Goal: Complete application form

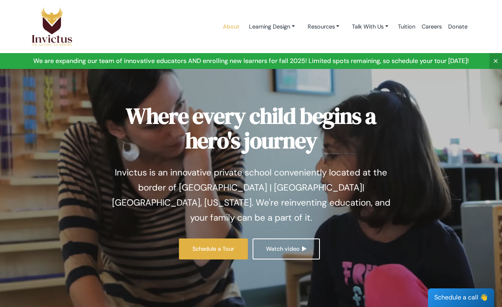
click at [225, 26] on link "About" at bounding box center [231, 27] width 23 height 34
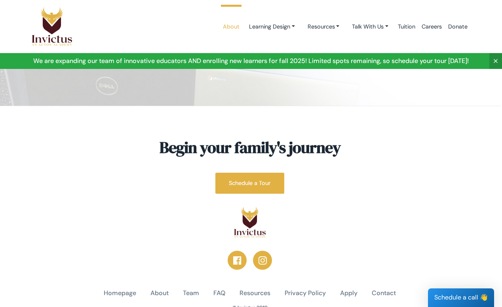
scroll to position [2049, 1]
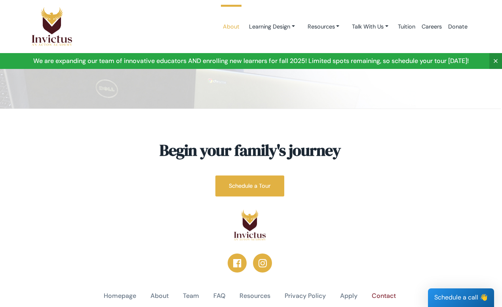
click at [384, 291] on link "Contact" at bounding box center [384, 295] width 24 height 9
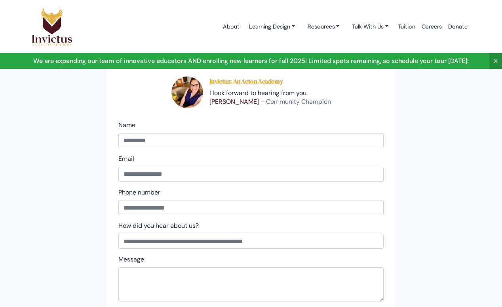
scroll to position [55, 0]
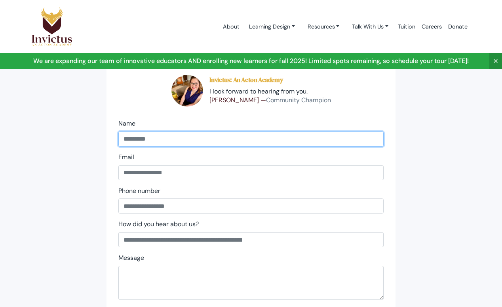
click at [137, 139] on input "name" at bounding box center [250, 138] width 265 height 15
type input "**********"
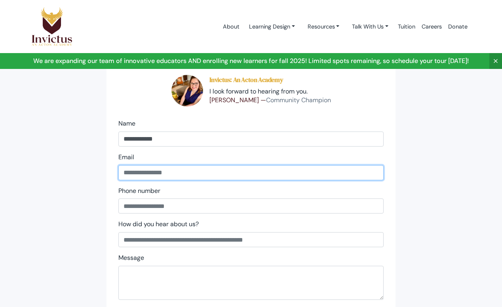
type input "**********"
click at [192, 175] on input "**********" at bounding box center [250, 172] width 265 height 15
type input "**********"
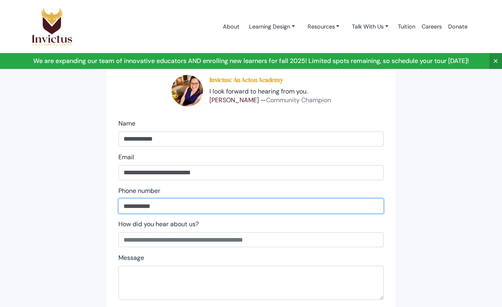
click at [175, 206] on input "phone" at bounding box center [250, 205] width 265 height 15
type input "**********"
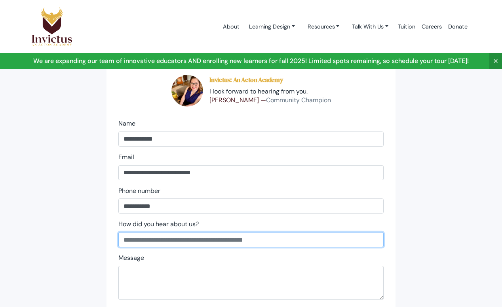
click at [186, 239] on input "text" at bounding box center [250, 239] width 265 height 15
type input "******"
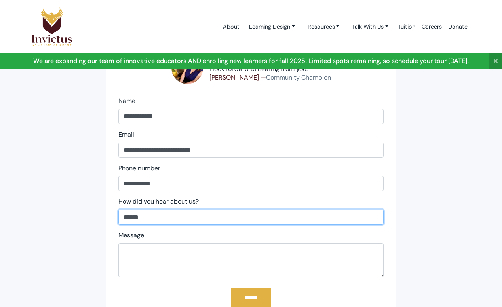
scroll to position [78, 0]
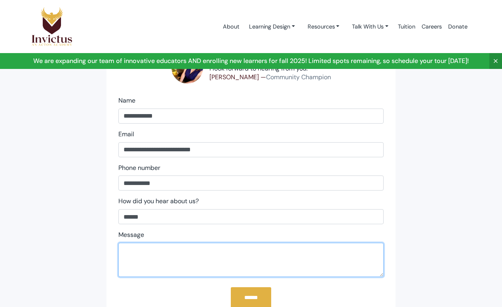
click at [146, 254] on textarea at bounding box center [250, 260] width 265 height 34
paste textarea "**********"
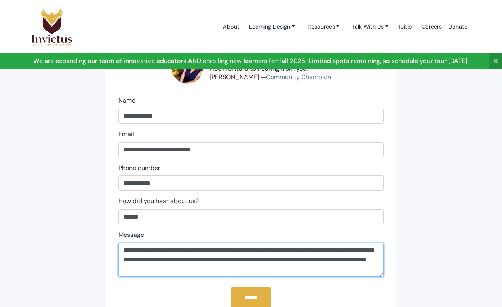
click at [124, 250] on textarea at bounding box center [250, 260] width 265 height 34
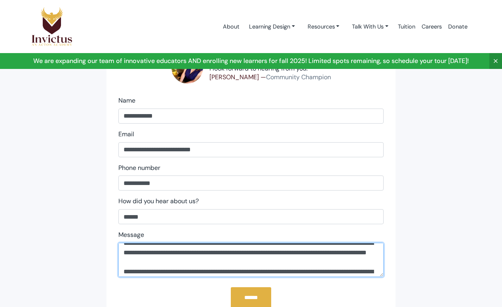
scroll to position [27, 0]
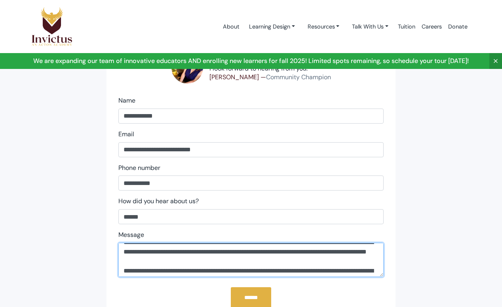
click at [202, 261] on textarea at bounding box center [250, 260] width 265 height 34
drag, startPoint x: 202, startPoint y: 261, endPoint x: 243, endPoint y: 260, distance: 41.6
click at [244, 261] on textarea at bounding box center [250, 260] width 265 height 34
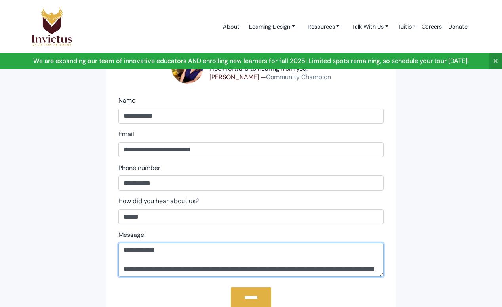
scroll to position [0, 0]
click at [154, 250] on textarea at bounding box center [250, 260] width 265 height 34
click at [154, 260] on textarea at bounding box center [250, 260] width 265 height 34
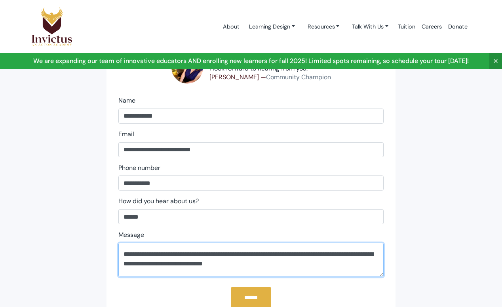
scroll to position [25, 0]
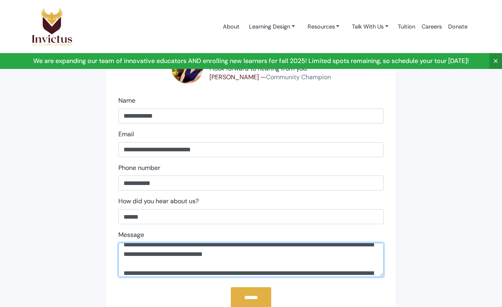
click at [221, 254] on textarea at bounding box center [250, 260] width 265 height 34
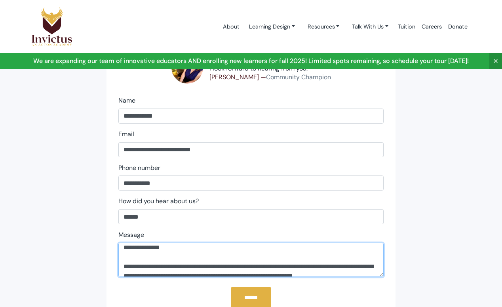
scroll to position [129, 0]
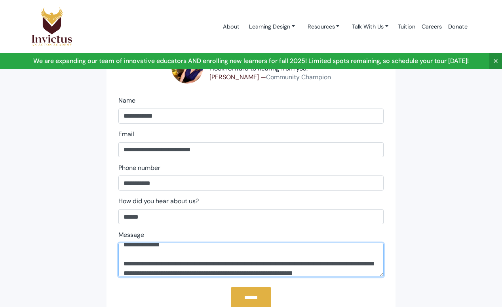
click at [123, 263] on textarea at bounding box center [250, 260] width 265 height 34
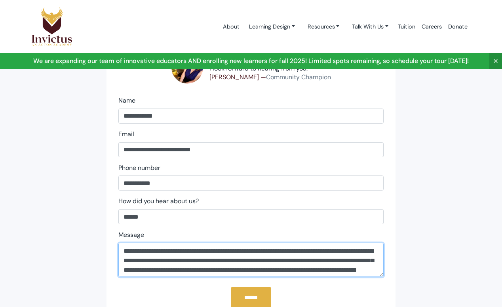
scroll to position [161, 0]
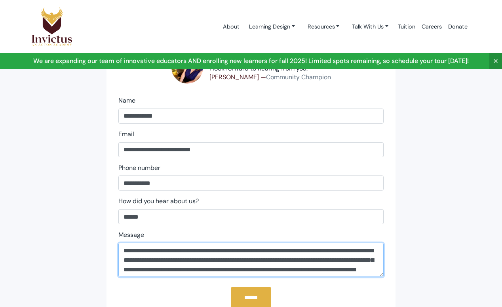
click at [123, 262] on textarea at bounding box center [250, 260] width 265 height 34
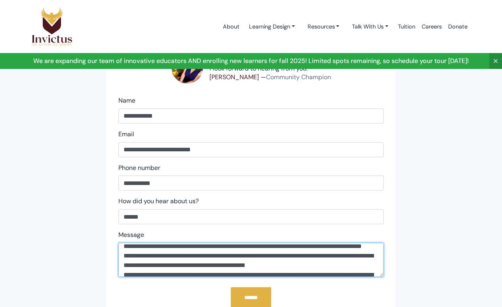
scroll to position [188, 0]
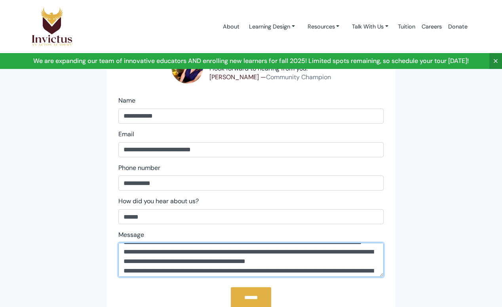
click at [123, 271] on textarea at bounding box center [250, 260] width 265 height 34
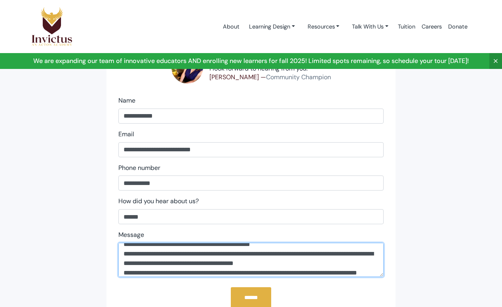
scroll to position [214, 0]
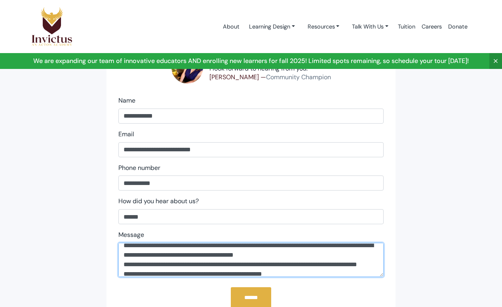
click at [123, 264] on textarea at bounding box center [250, 260] width 265 height 34
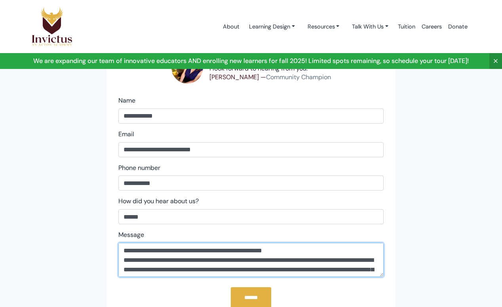
scroll to position [238, 0]
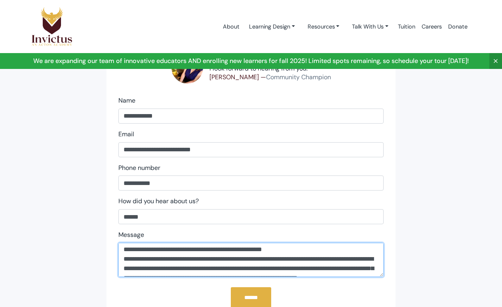
click at [123, 259] on textarea at bounding box center [250, 260] width 265 height 34
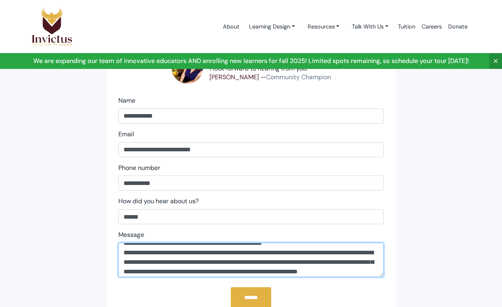
scroll to position [267, 0]
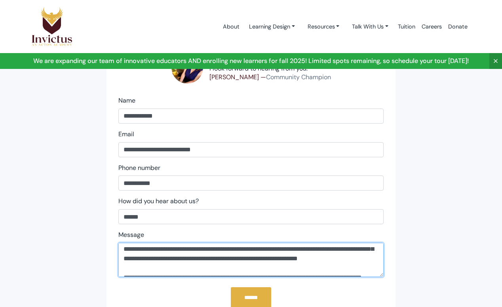
click at [181, 251] on textarea at bounding box center [250, 260] width 265 height 34
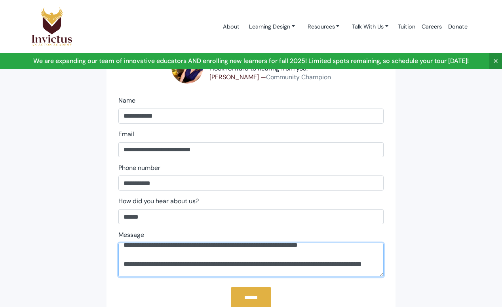
scroll to position [284, 0]
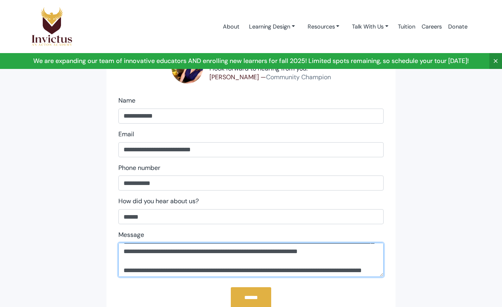
click at [308, 250] on textarea at bounding box center [250, 260] width 265 height 34
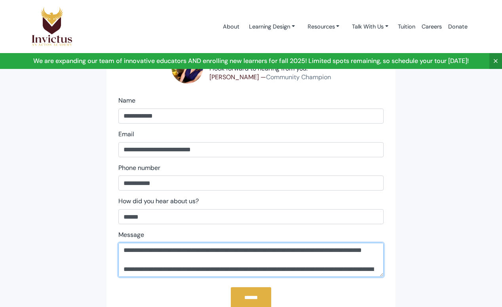
scroll to position [313, 0]
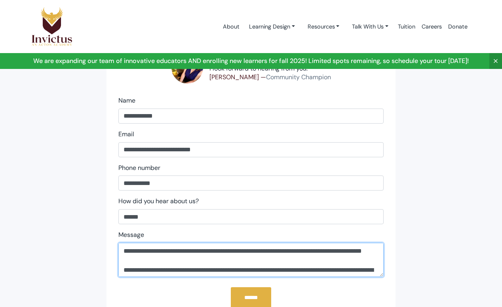
drag, startPoint x: 133, startPoint y: 270, endPoint x: 163, endPoint y: 268, distance: 30.2
click at [165, 269] on textarea at bounding box center [250, 260] width 265 height 34
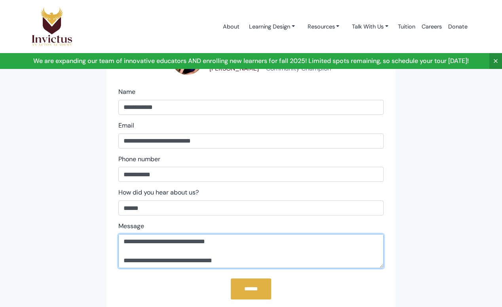
scroll to position [92, 0]
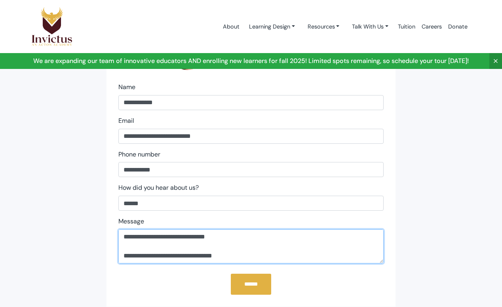
drag, startPoint x: 231, startPoint y: 258, endPoint x: 126, endPoint y: 258, distance: 104.5
click at [125, 258] on textarea at bounding box center [250, 246] width 265 height 34
click at [308, 243] on textarea at bounding box center [250, 246] width 265 height 34
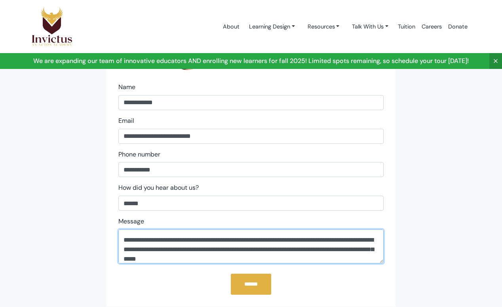
scroll to position [45, 0]
drag, startPoint x: 171, startPoint y: 248, endPoint x: 183, endPoint y: 244, distance: 12.6
click at [183, 246] on textarea at bounding box center [250, 246] width 265 height 34
click at [237, 240] on textarea at bounding box center [250, 246] width 265 height 34
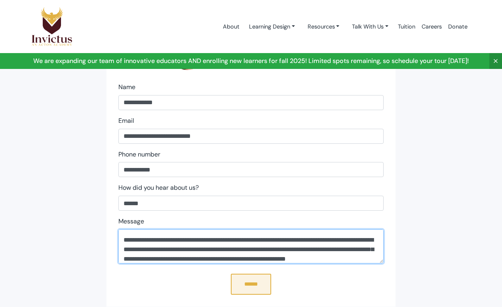
scroll to position [289, 0]
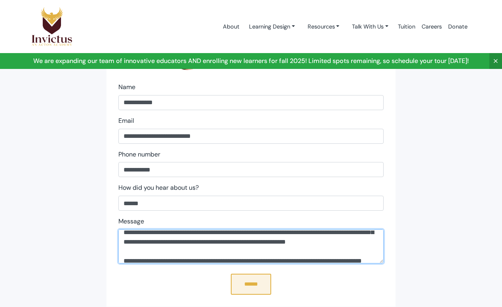
type textarea "**********"
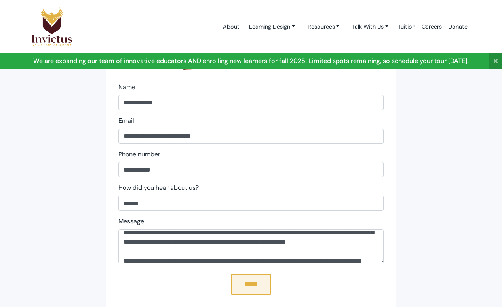
click at [251, 284] on input "******" at bounding box center [251, 283] width 40 height 21
